Goal: Navigation & Orientation: Understand site structure

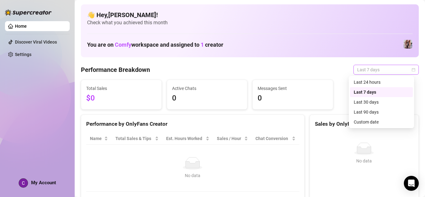
click at [376, 66] on span "Last 7 days" at bounding box center [386, 69] width 58 height 9
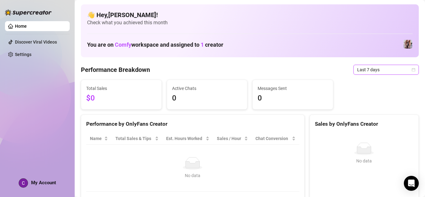
click at [376, 66] on span "Last 7 days" at bounding box center [386, 69] width 58 height 9
click at [121, 45] on span "Comfy" at bounding box center [123, 44] width 16 height 7
click at [29, 52] on link "Settings" at bounding box center [23, 54] width 16 height 5
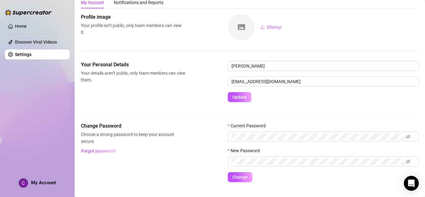
scroll to position [34, 0]
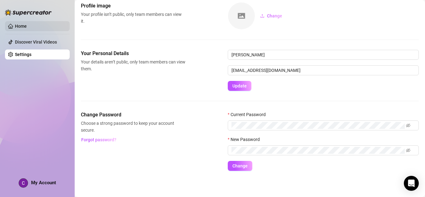
click at [27, 25] on link "Home" at bounding box center [21, 26] width 12 height 5
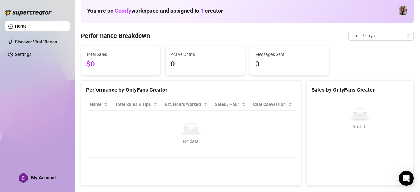
click at [401, 9] on img at bounding box center [403, 10] width 9 height 9
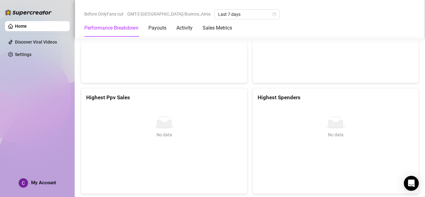
scroll to position [905, 0]
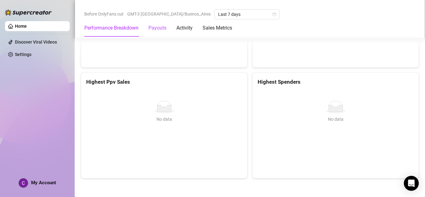
click at [163, 31] on div "Payouts" at bounding box center [157, 27] width 18 height 7
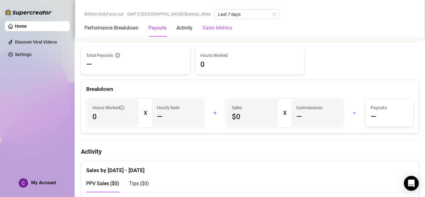
click at [210, 28] on Metrics "Sales Metrics" at bounding box center [217, 27] width 30 height 7
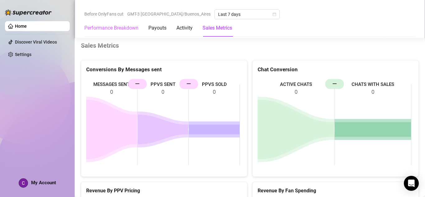
click at [119, 23] on div "Performance Breakdown" at bounding box center [111, 27] width 54 height 17
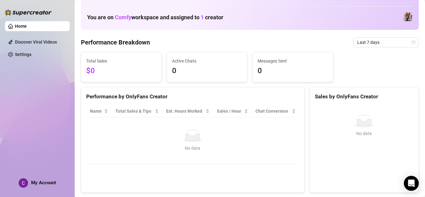
scroll to position [24, 0]
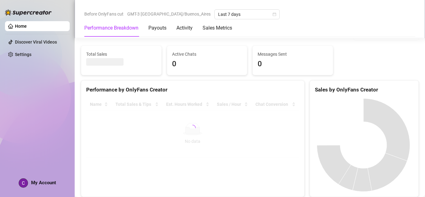
scroll to position [155, 0]
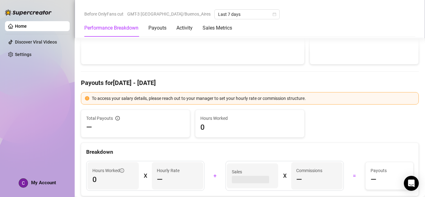
click at [185, 99] on div "To access your salary details, please reach out to your manager to set your hou…" at bounding box center [253, 98] width 323 height 7
